Goal: Check status

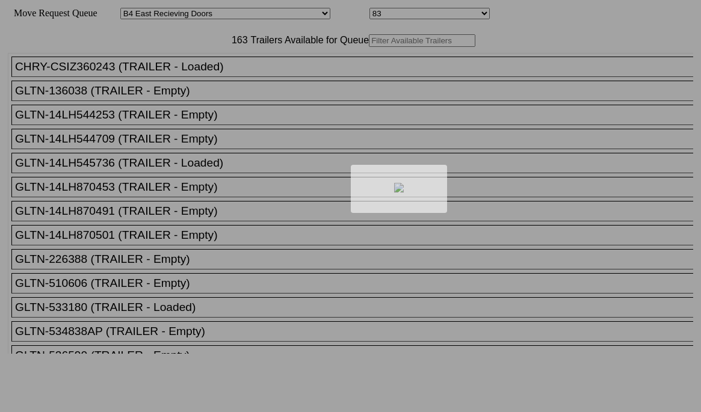
select select "527"
select select "8139"
click at [212, 72] on div at bounding box center [350, 206] width 701 height 412
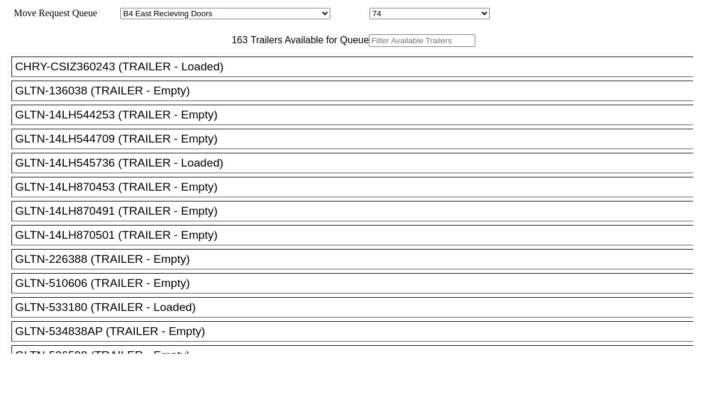
click at [369, 47] on input "text" at bounding box center [422, 40] width 107 height 13
paste input "TA219525"
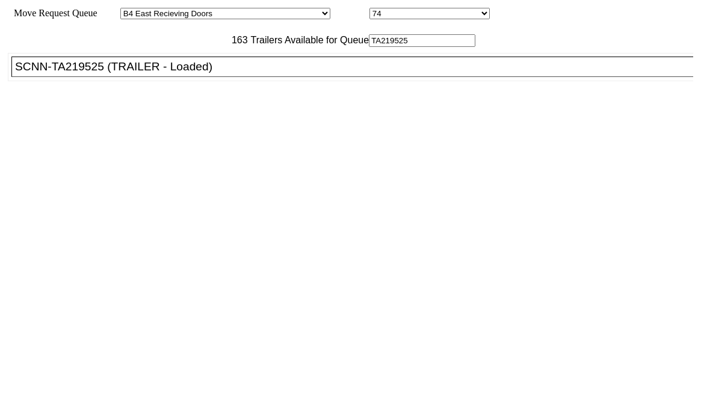
type input "TA219525"
click at [167, 73] on div "SCNN-TA219525 (TRAILER - Loaded)" at bounding box center [358, 66] width 686 height 13
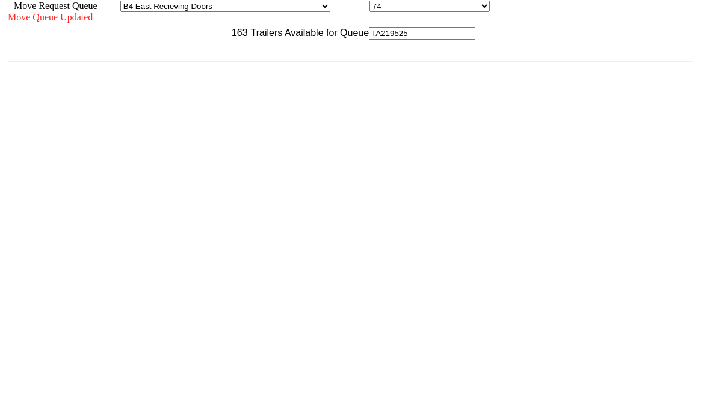
scroll to position [11, 0]
